Goal: Check status: Check status

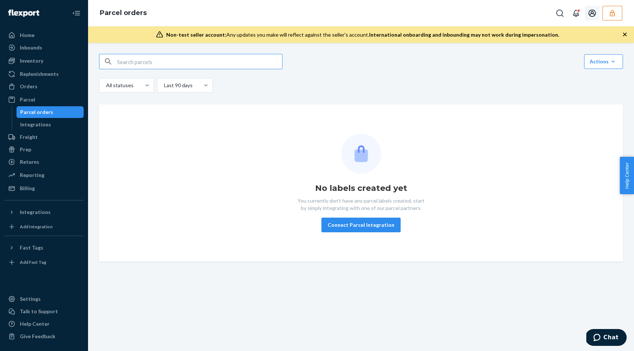
click at [609, 11] on icon "button" at bounding box center [611, 13] width 7 height 7
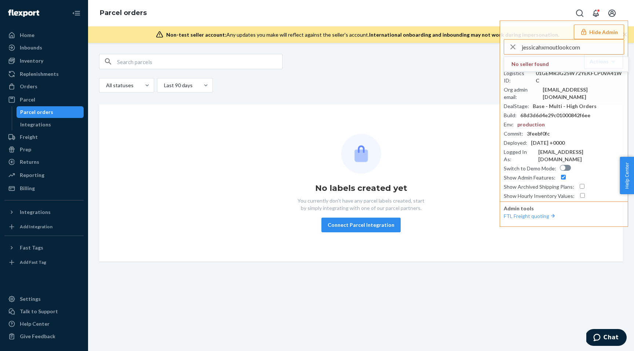
type input "jessicahxmoutlookcom"
click at [449, 97] on div "Link Parcels to Flexport Freight Shipments Cancel Parcel Orders Create Parcel O…" at bounding box center [361, 158] width 535 height 208
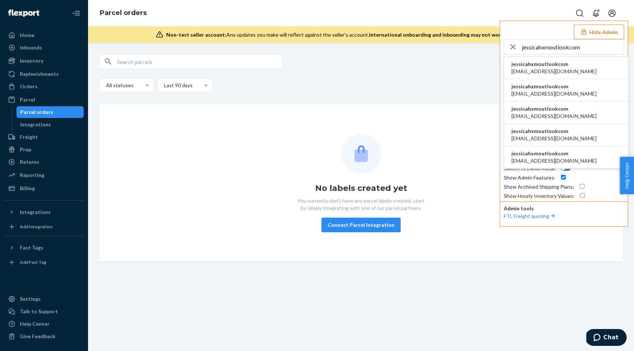
click at [566, 63] on li "jessicahxmoutlookcom [EMAIL_ADDRESS][DOMAIN_NAME]" at bounding box center [566, 68] width 124 height 22
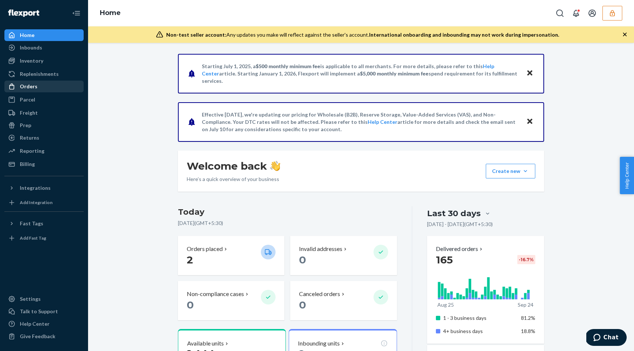
click at [40, 88] on div "Orders" at bounding box center [44, 86] width 78 height 10
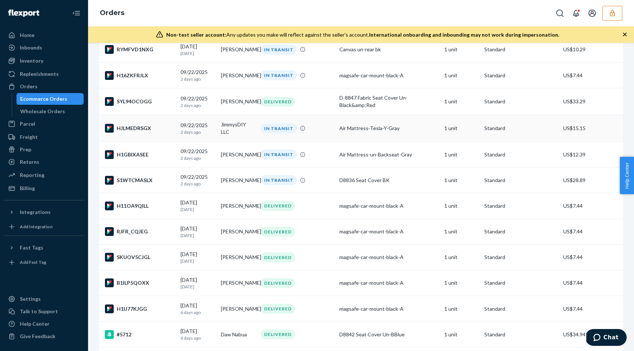
scroll to position [172, 0]
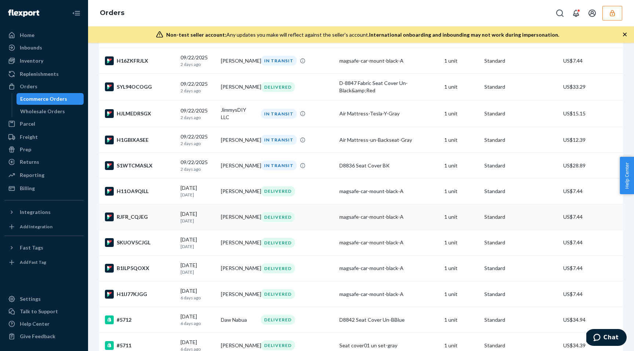
click at [193, 222] on p "[DATE]" at bounding box center [197, 221] width 34 height 6
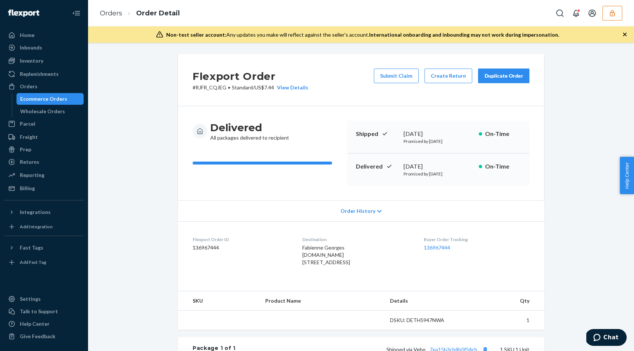
click at [355, 210] on span "Order History" at bounding box center [357, 211] width 35 height 7
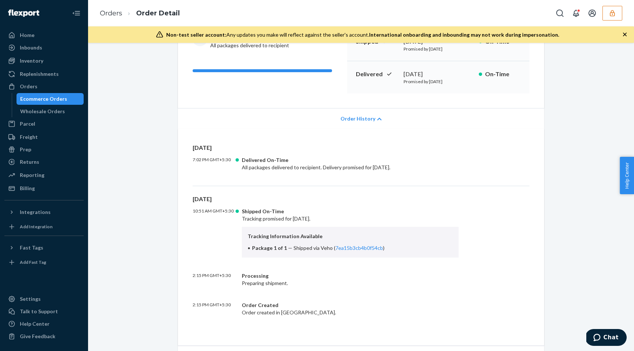
scroll to position [93, 0]
